Goal: Register for event/course

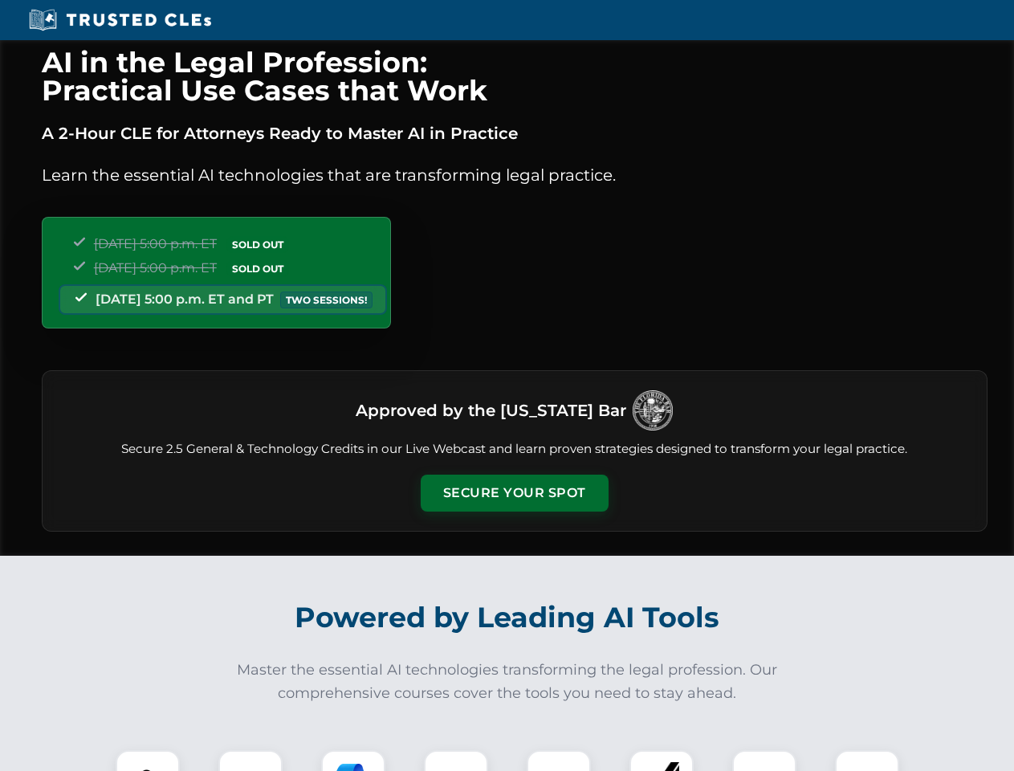
click at [514, 493] on button "Secure Your Spot" at bounding box center [515, 492] width 188 height 37
click at [148, 760] on img at bounding box center [147, 782] width 47 height 47
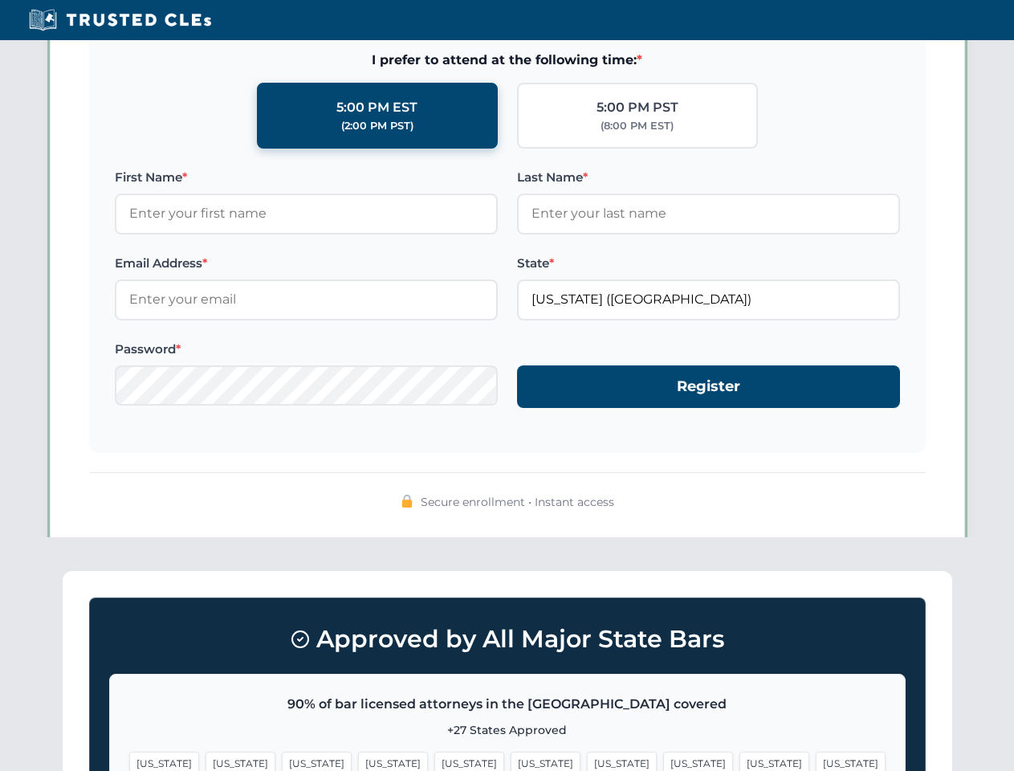
click at [587, 760] on span "[US_STATE]" at bounding box center [622, 762] width 70 height 23
click at [739, 760] on span "[US_STATE]" at bounding box center [774, 762] width 70 height 23
